Goal: Information Seeking & Learning: Learn about a topic

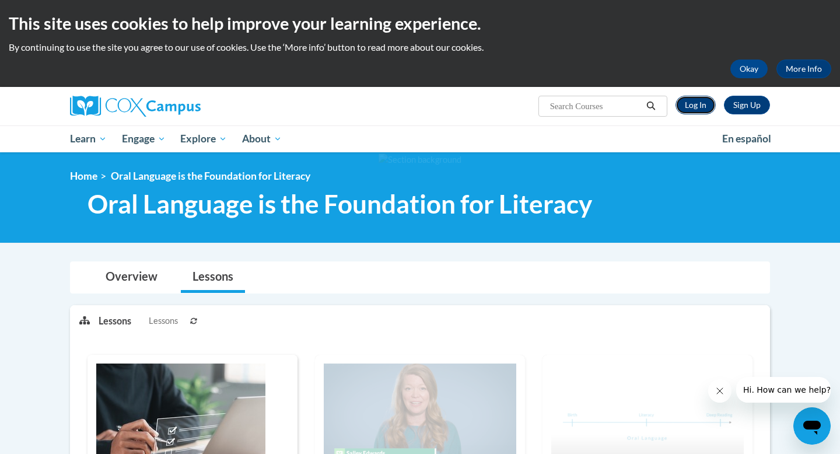
click at [586, 108] on link "Log In" at bounding box center [696, 105] width 40 height 19
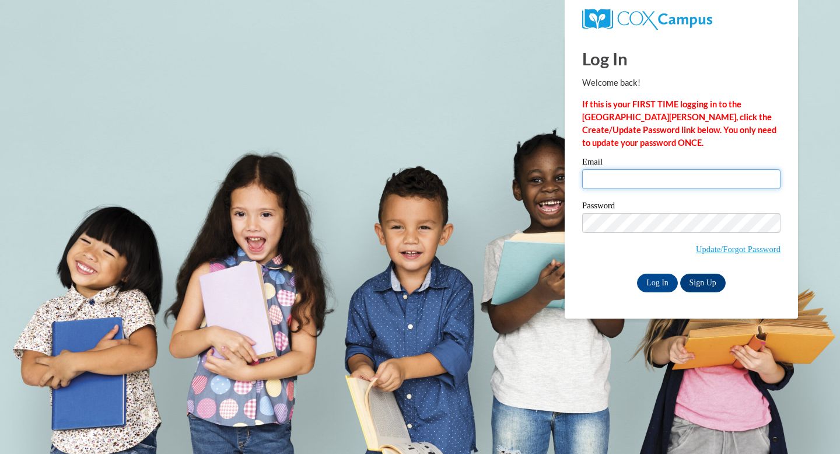
click at [676, 182] on input "Email" at bounding box center [681, 179] width 198 height 20
type input "draganastjepanovic@gmail.com"
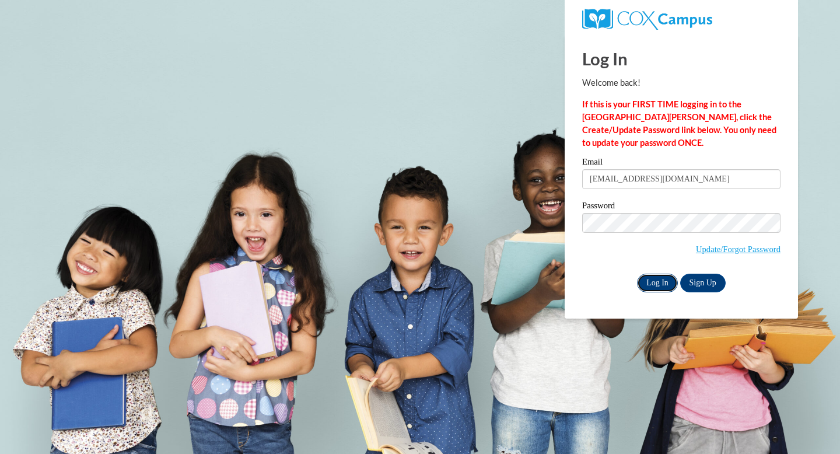
click at [664, 279] on input "Log In" at bounding box center [657, 283] width 41 height 19
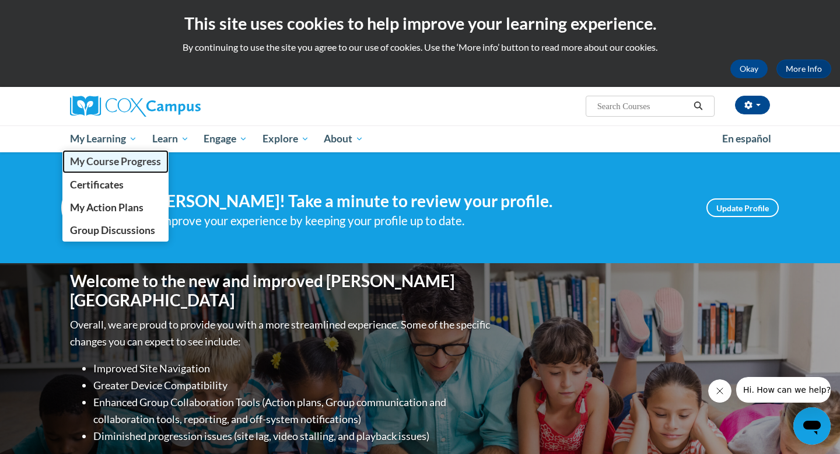
click at [112, 163] on span "My Course Progress" at bounding box center [115, 161] width 91 height 12
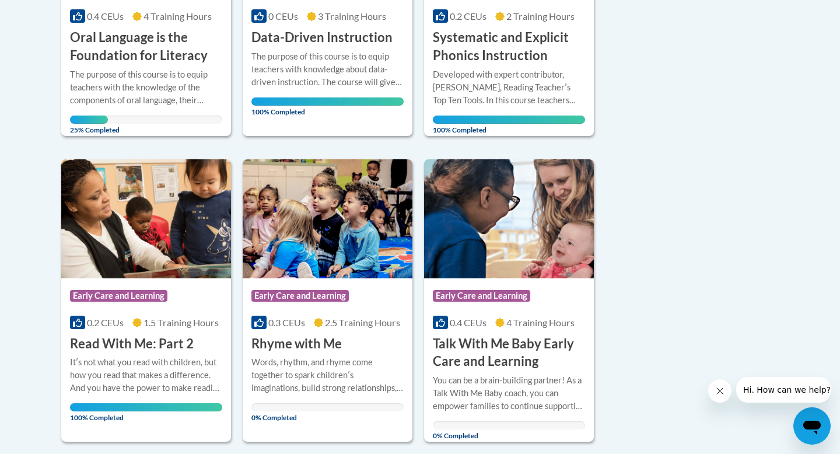
scroll to position [447, 0]
click at [138, 81] on div "The purpose of this course is to equip teachers with the knowledge of the compo…" at bounding box center [146, 87] width 152 height 39
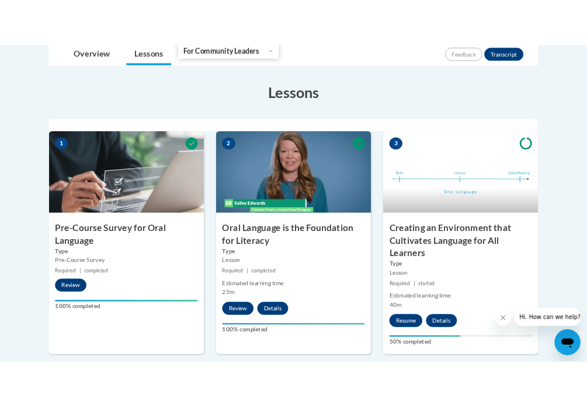
scroll to position [325, 0]
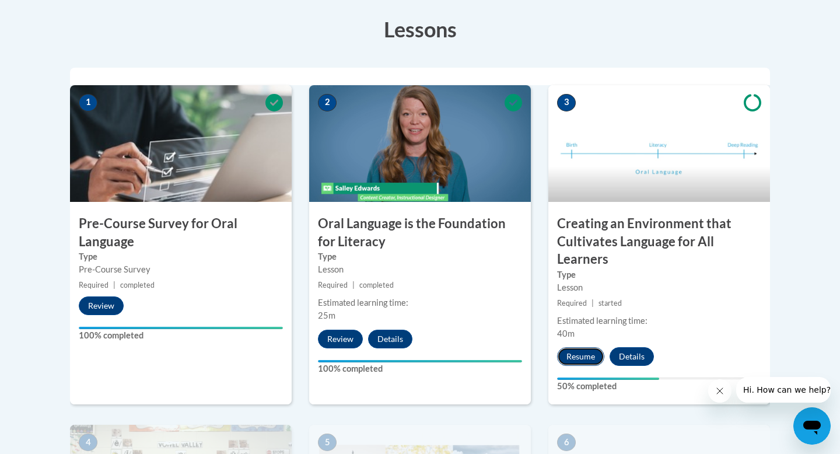
click at [588, 358] on button "Resume" at bounding box center [580, 356] width 47 height 19
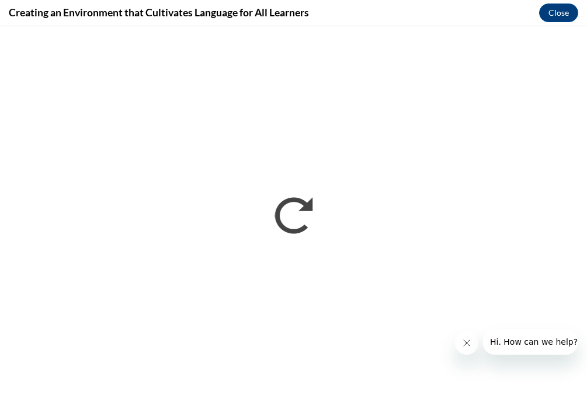
scroll to position [0, 0]
click at [481, 351] on div at bounding box center [516, 342] width 123 height 26
